Goal: Task Accomplishment & Management: Check status

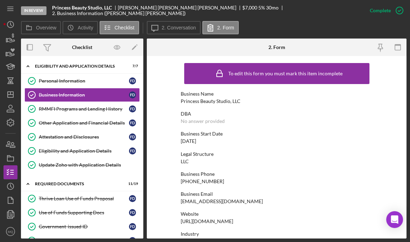
scroll to position [336, 0]
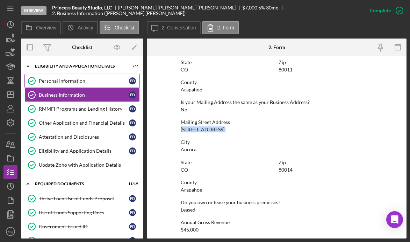
click at [104, 80] on div "Personal Information" at bounding box center [84, 81] width 90 height 6
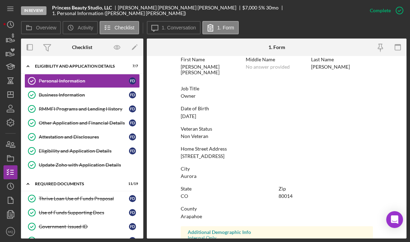
scroll to position [35, 0]
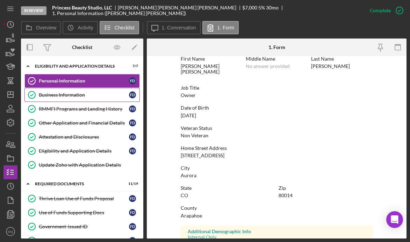
click at [67, 98] on link "Business Information Business Information F D" at bounding box center [81, 95] width 115 height 14
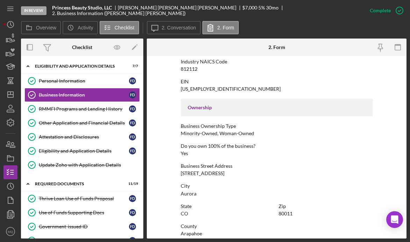
scroll to position [207, 0]
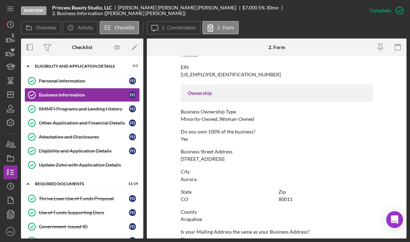
drag, startPoint x: 177, startPoint y: 158, endPoint x: 238, endPoint y: 159, distance: 61.2
click at [238, 159] on form "To edit this form you must mark this item incomplete Business Name Princess Bea…" at bounding box center [277, 147] width 260 height 182
copy div "[STREET_ADDRESS]"
